Goal: Task Accomplishment & Management: Use online tool/utility

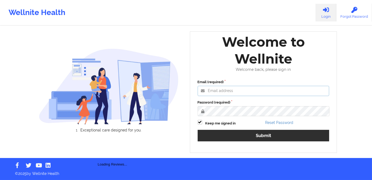
type input "[PERSON_NAME][EMAIL_ADDRESS][DOMAIN_NAME]"
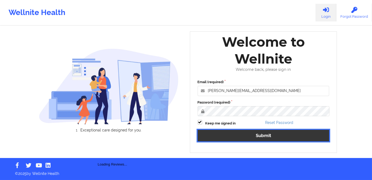
click at [242, 134] on button "Submit" at bounding box center [264, 136] width 132 height 12
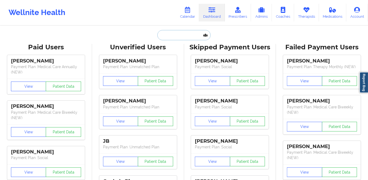
click at [178, 36] on input "text" at bounding box center [184, 35] width 53 height 10
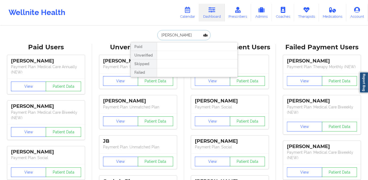
type input "[PERSON_NAME]"
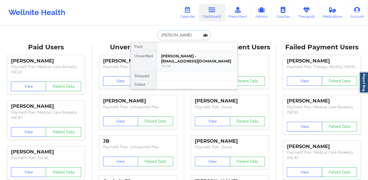
click at [179, 56] on div "[PERSON_NAME] - [EMAIL_ADDRESS][DOMAIN_NAME]" at bounding box center [198, 59] width 72 height 10
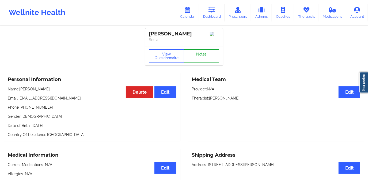
click at [207, 59] on link "Notes" at bounding box center [201, 55] width 35 height 13
click at [213, 12] on icon at bounding box center [212, 10] width 7 height 6
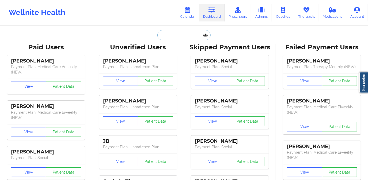
click at [184, 35] on input "text" at bounding box center [184, 35] width 53 height 10
paste input "[PERSON_NAME]"
type input "[PERSON_NAME]"
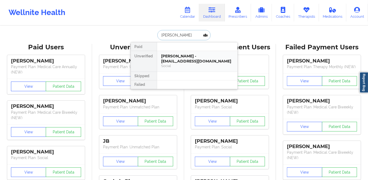
click at [181, 60] on div "[PERSON_NAME] - [EMAIL_ADDRESS][DOMAIN_NAME]" at bounding box center [198, 59] width 72 height 10
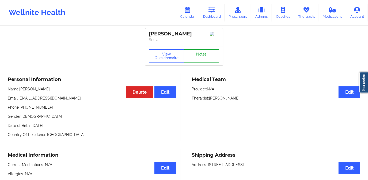
click at [208, 56] on link "Notes" at bounding box center [201, 55] width 35 height 13
